Goal: Go to known website: Access a specific website the user already knows

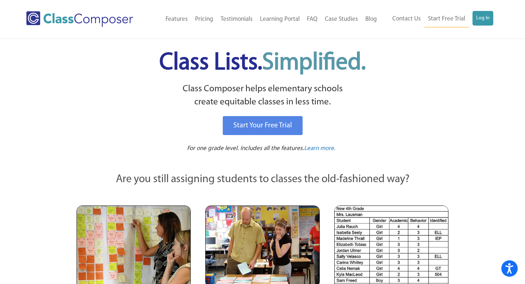
click at [444, 137] on div "Start Your Free Trial" at bounding box center [262, 128] width 374 height 32
click at [480, 15] on link "Log In" at bounding box center [482, 18] width 21 height 15
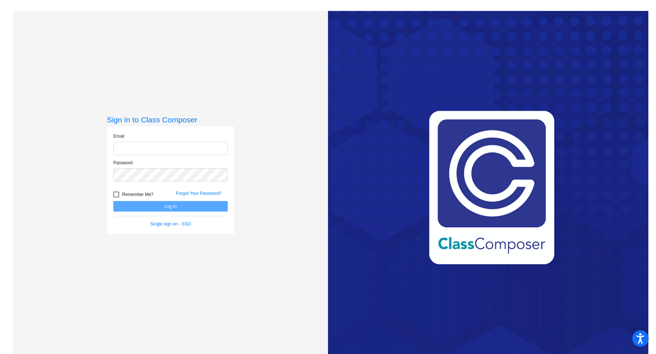
type input "[EMAIL_ADDRESS][DOMAIN_NAME]"
click at [166, 206] on button "Log In" at bounding box center [170, 206] width 114 height 11
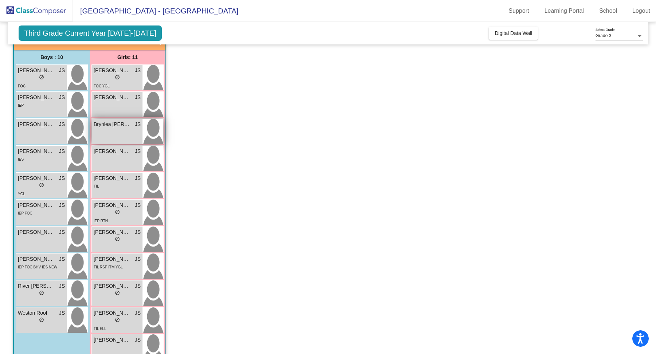
scroll to position [62, 0]
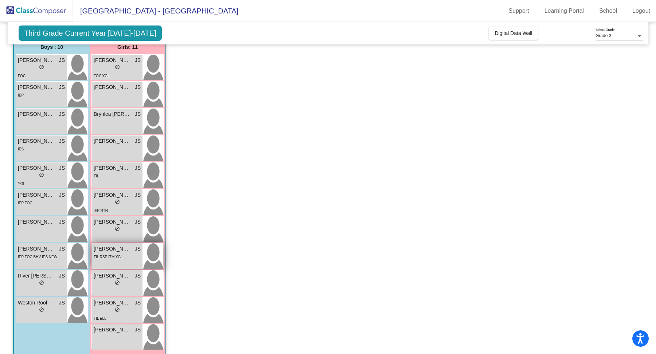
click at [120, 250] on span "[PERSON_NAME]" at bounding box center [112, 249] width 36 height 8
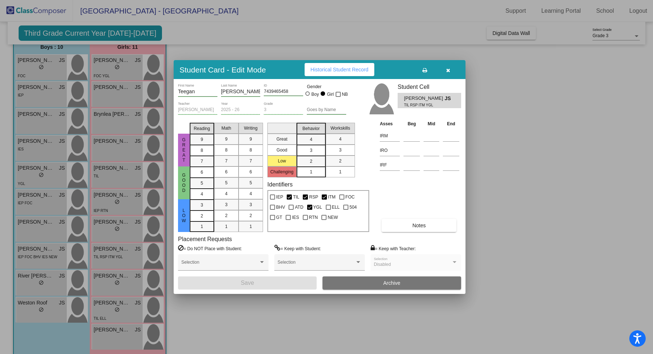
click at [276, 50] on div at bounding box center [326, 177] width 653 height 354
